Goal: Find specific page/section: Find specific page/section

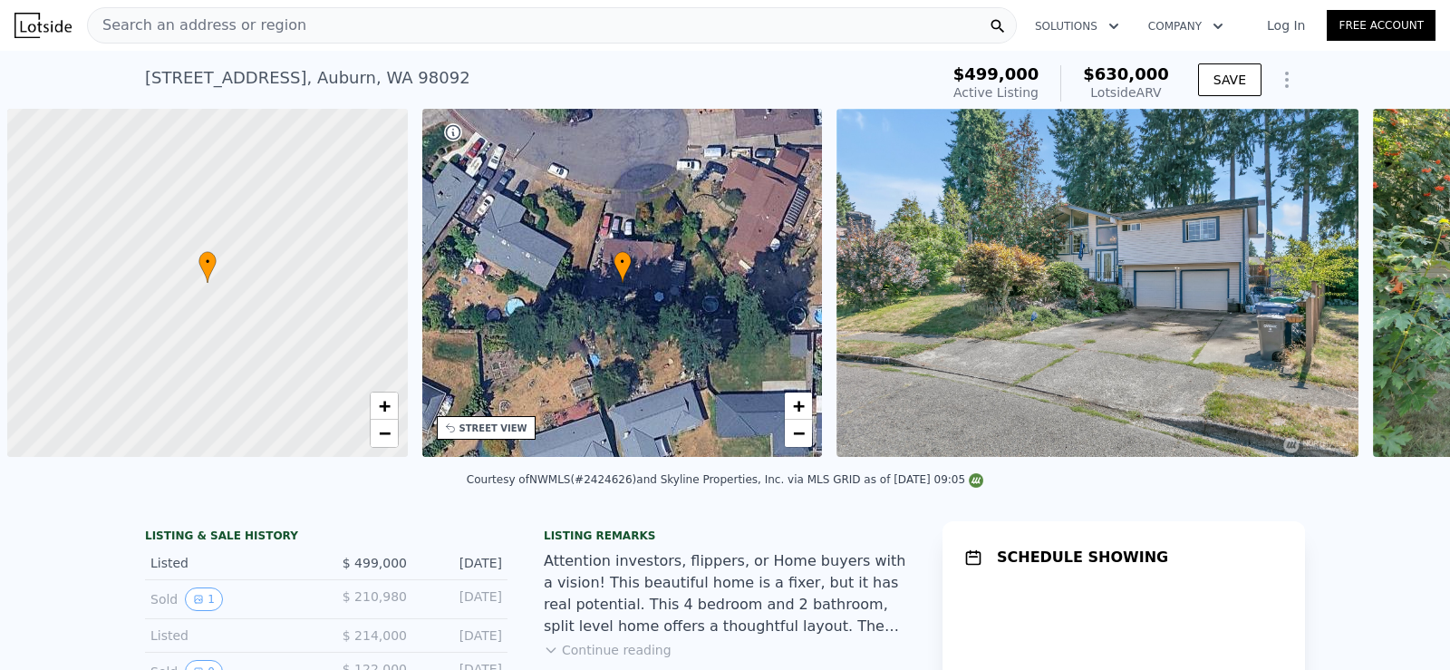
scroll to position [0, 7]
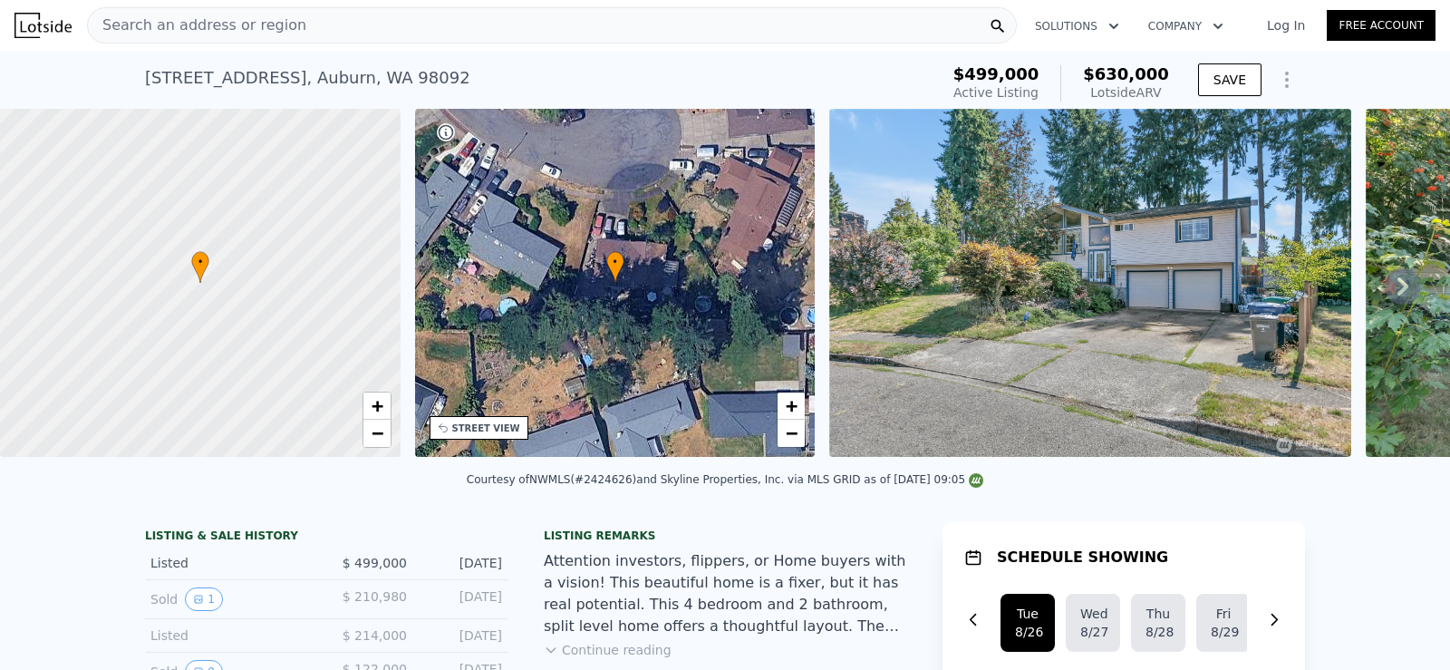
drag, startPoint x: 334, startPoint y: 23, endPoint x: 261, endPoint y: 24, distance: 73.4
click at [261, 24] on span "Search an address or region" at bounding box center [197, 26] width 218 height 22
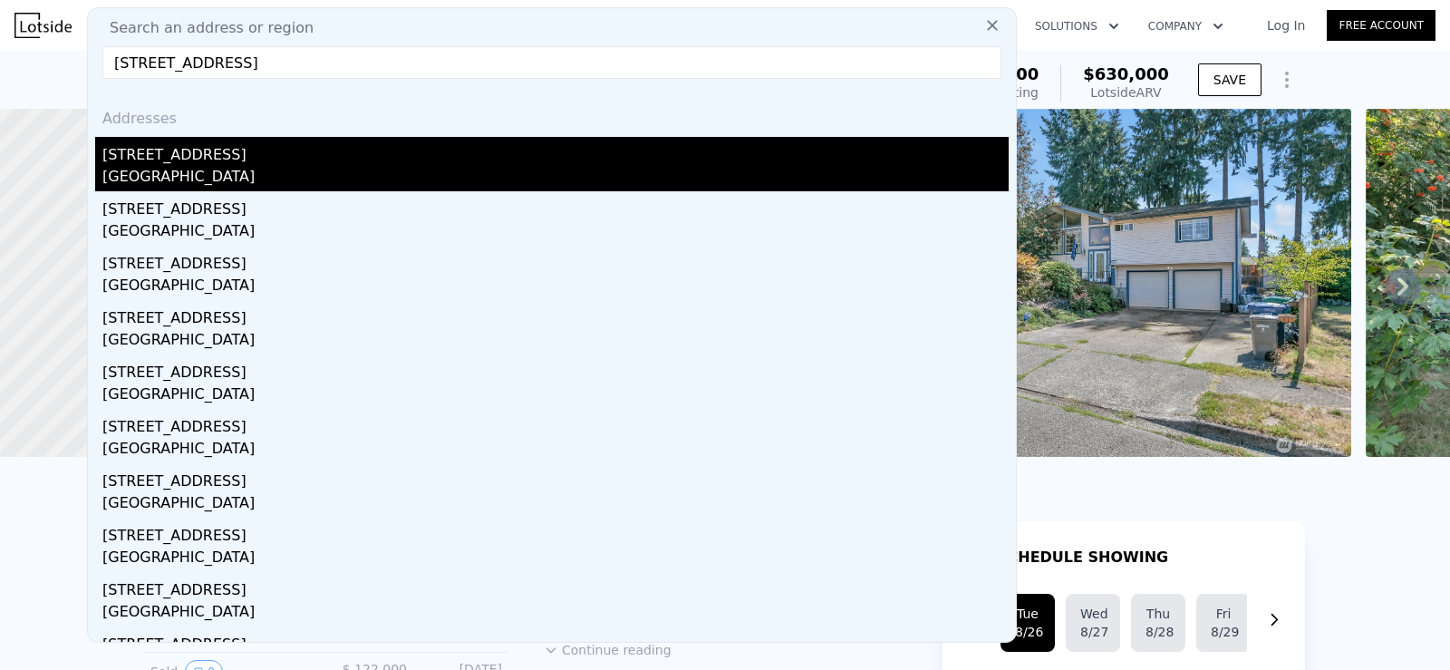
type input "[STREET_ADDRESS]"
click at [198, 176] on div "[GEOGRAPHIC_DATA]" at bounding box center [555, 178] width 906 height 25
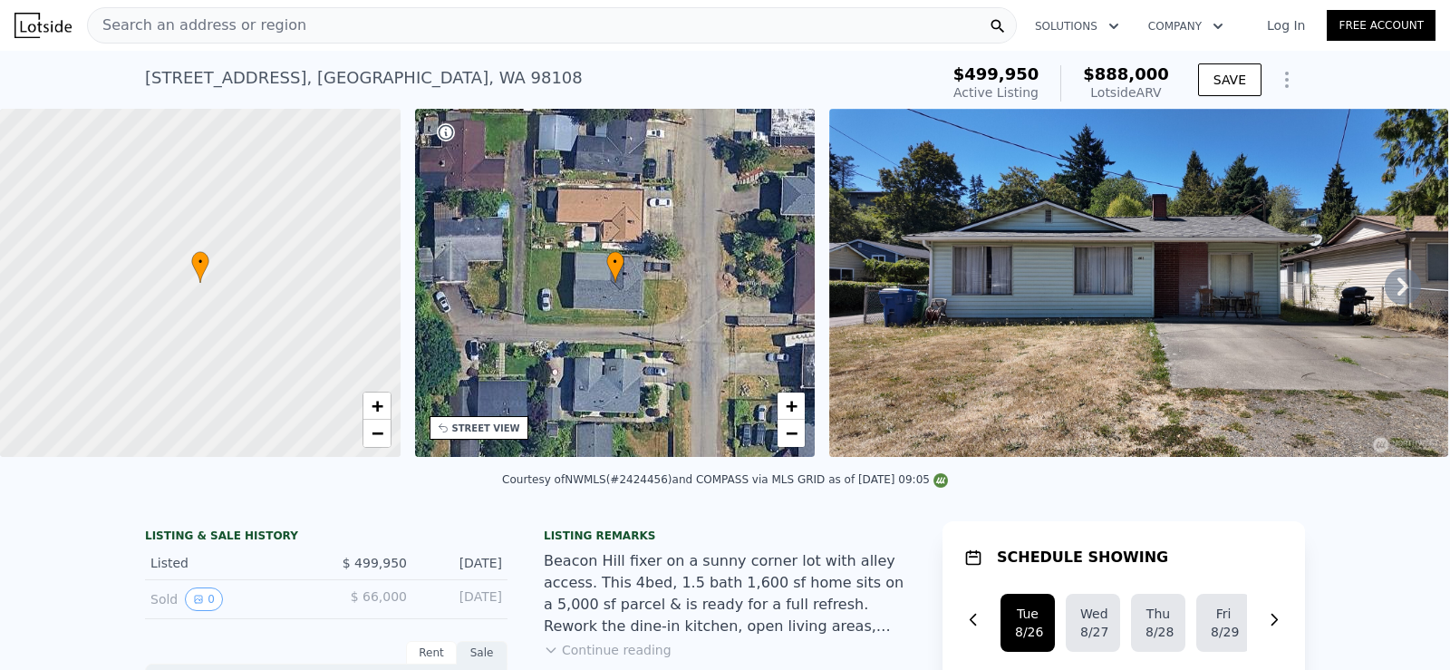
click at [312, 33] on div "Search an address or region" at bounding box center [552, 25] width 930 height 36
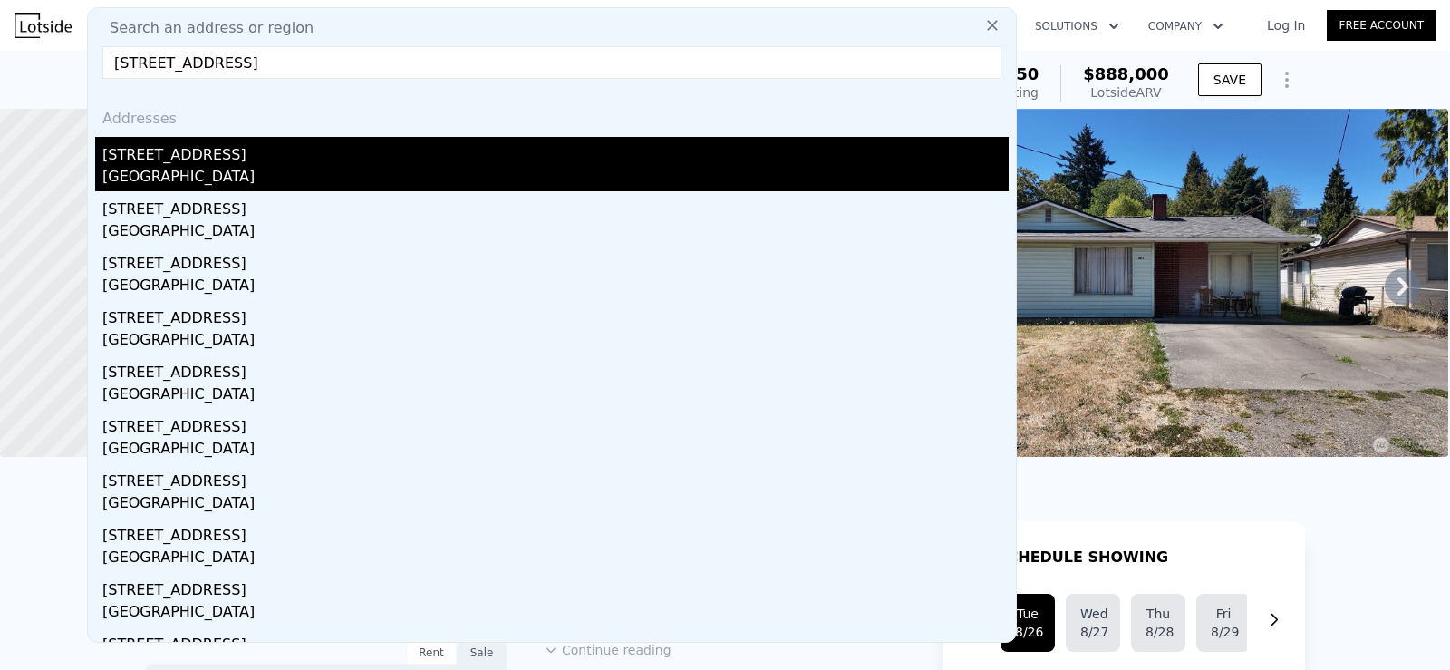
type input "[STREET_ADDRESS]"
click at [188, 173] on div "[GEOGRAPHIC_DATA]" at bounding box center [555, 178] width 906 height 25
